Goal: Information Seeking & Learning: Learn about a topic

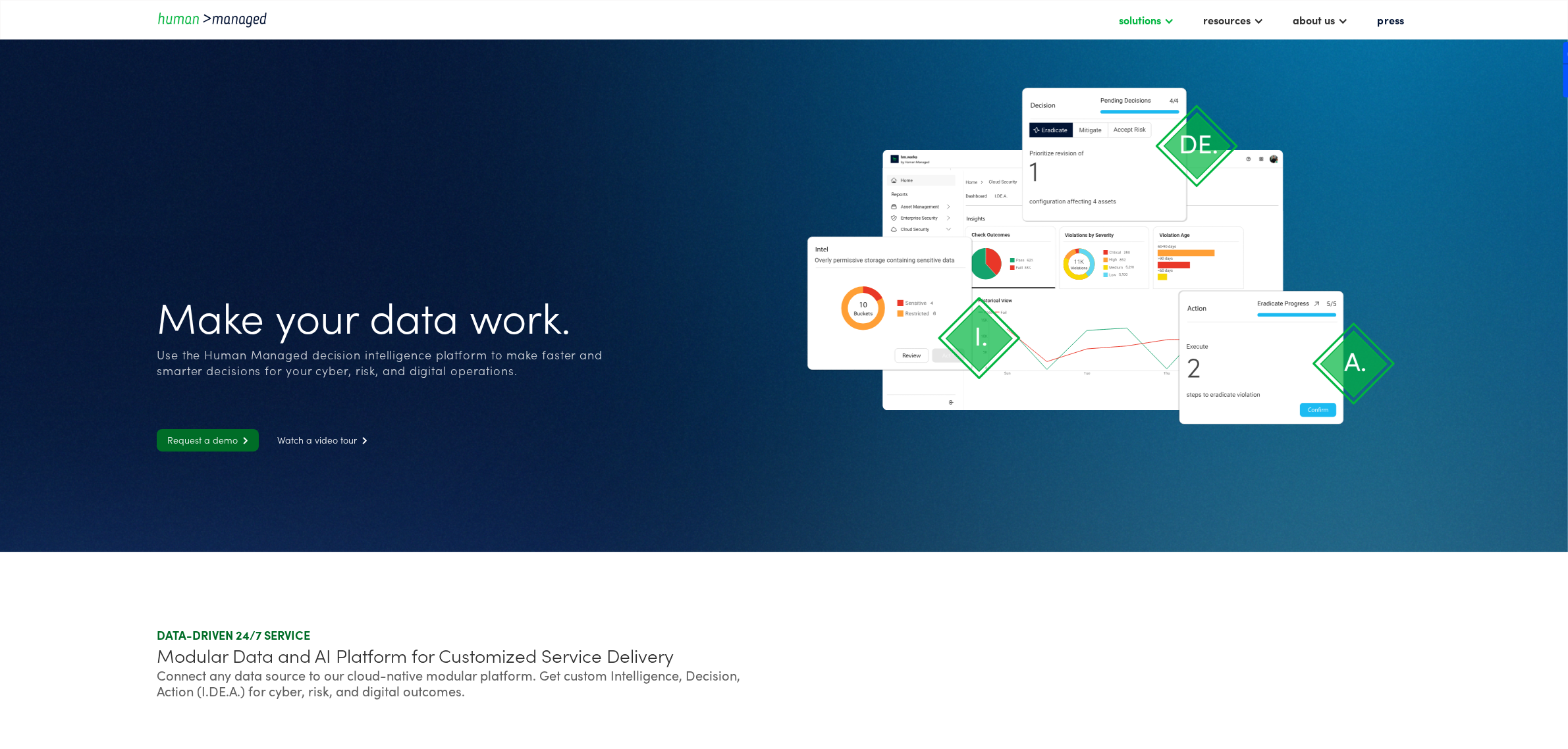
click at [1175, 16] on div at bounding box center [1170, 19] width 10 height 10
click at [1242, 24] on div "resources" at bounding box center [1227, 19] width 47 height 16
click at [1162, 25] on div "solutions" at bounding box center [1141, 19] width 42 height 16
click at [897, 47] on link "Cyber solutions" at bounding box center [909, 49] width 96 height 21
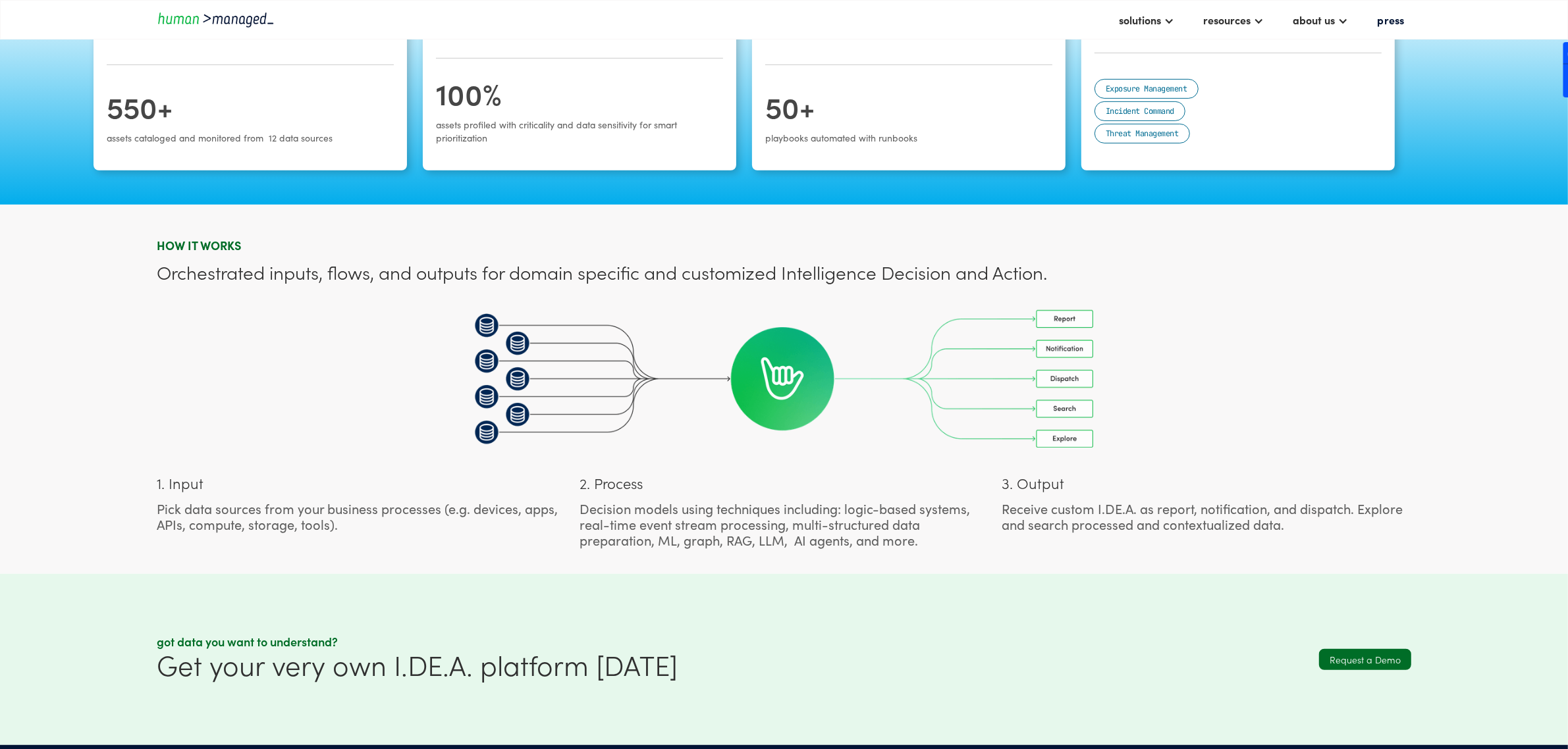
scroll to position [658, 0]
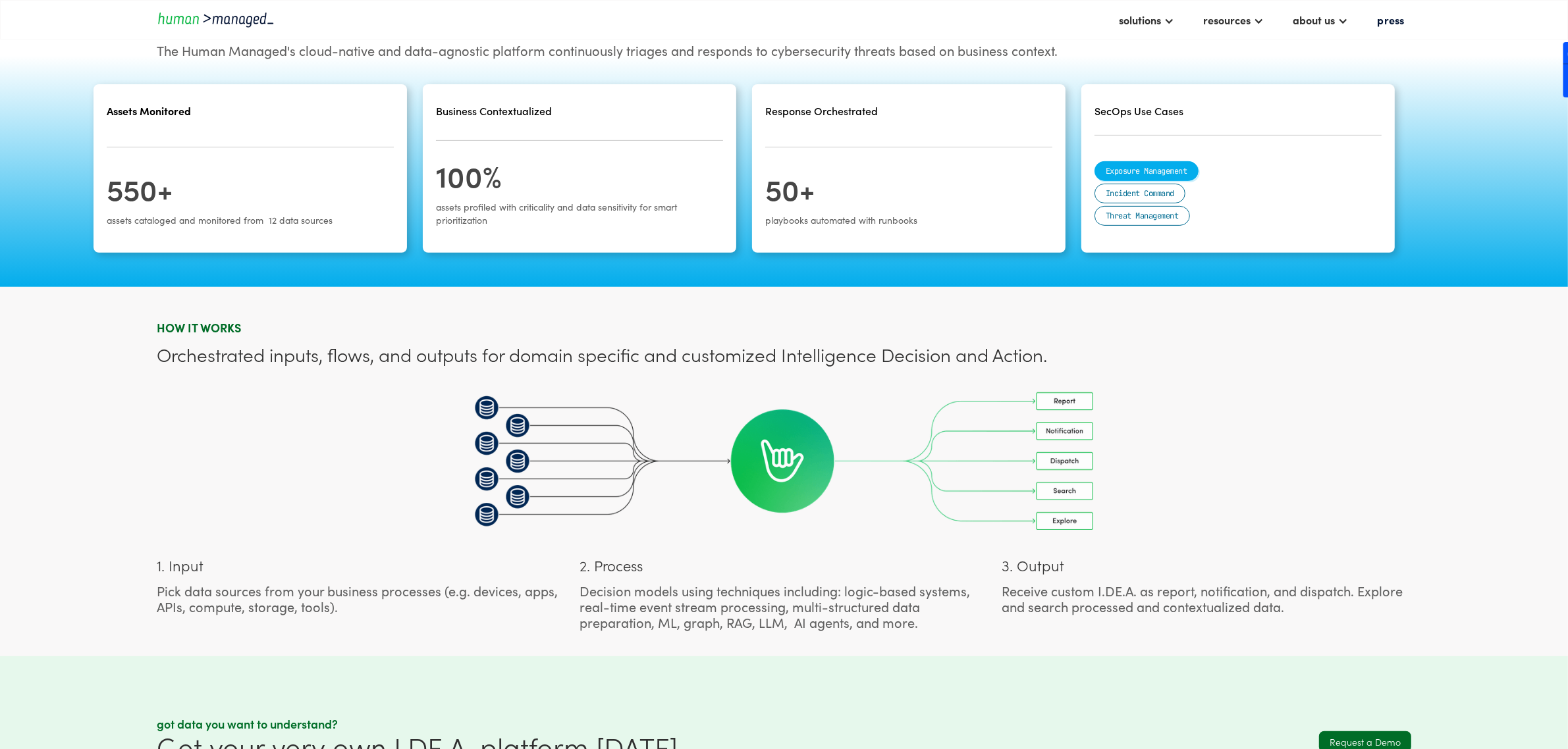
click at [1177, 169] on div "Exposure Management" at bounding box center [1146, 171] width 82 height 13
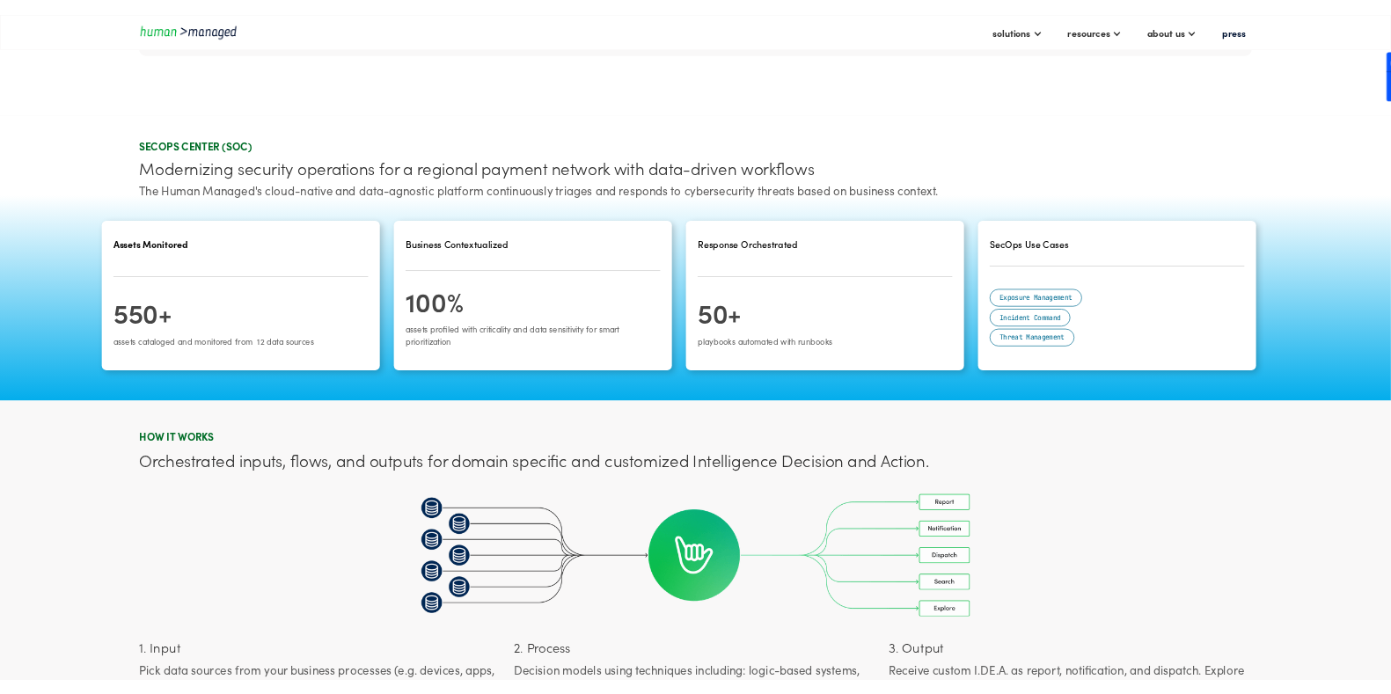
scroll to position [683, 0]
